Goal: Book appointment/travel/reservation

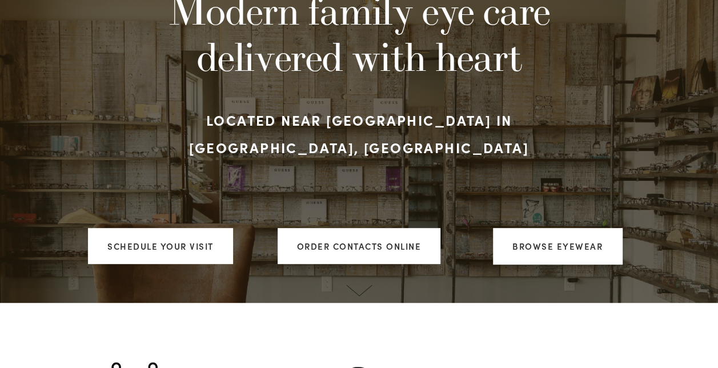
scroll to position [171, 0]
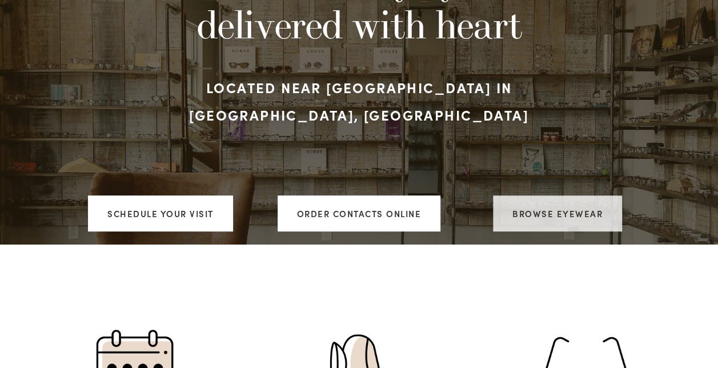
click at [515, 195] on link "Browse Eyewear" at bounding box center [557, 213] width 129 height 36
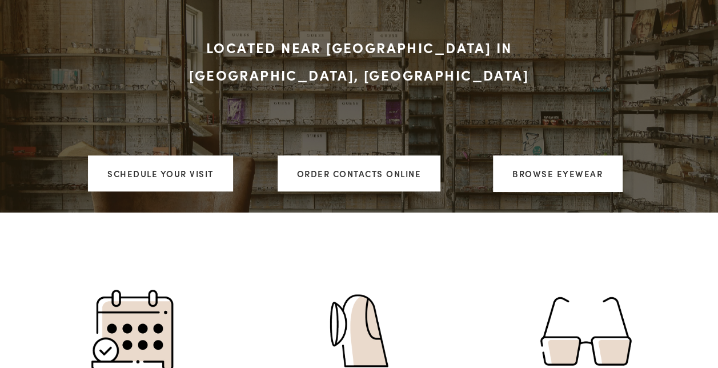
scroll to position [229, 0]
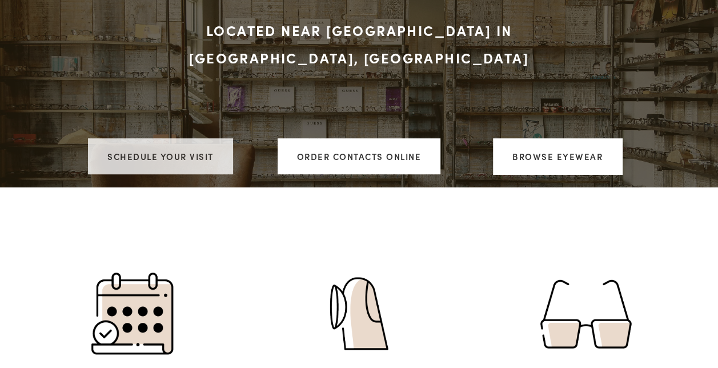
click at [171, 138] on link "Schedule your visit" at bounding box center [160, 156] width 145 height 36
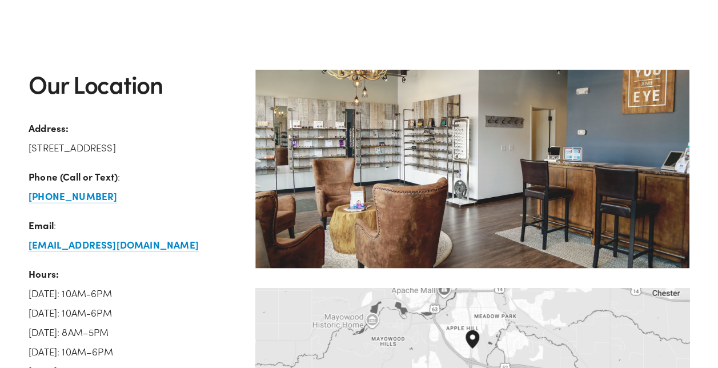
scroll to position [1657, 0]
